Goal: Go to known website: Go to known website

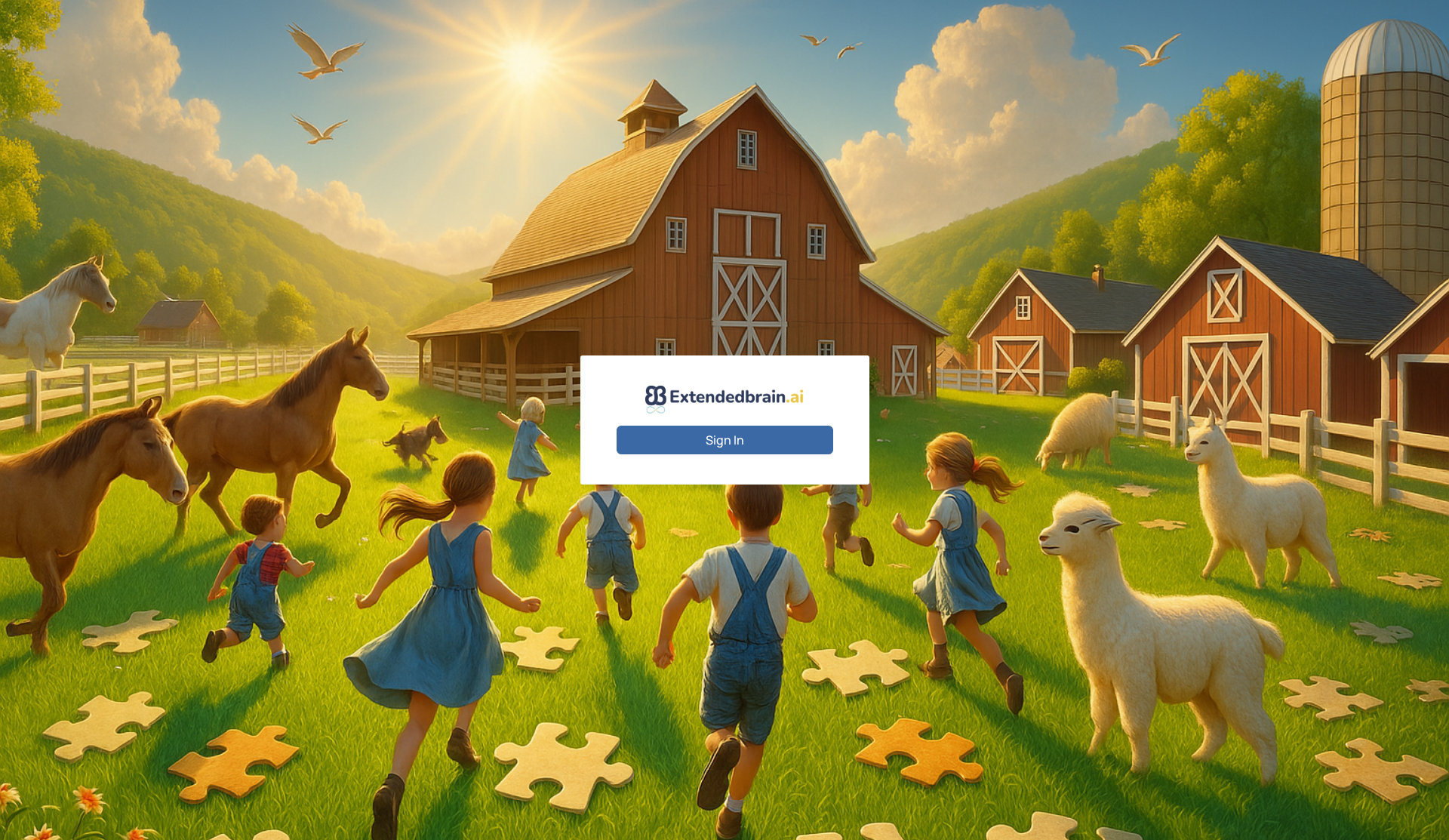
click at [726, 435] on button "Sign In" at bounding box center [725, 440] width 216 height 29
